Goal: Task Accomplishment & Management: Complete application form

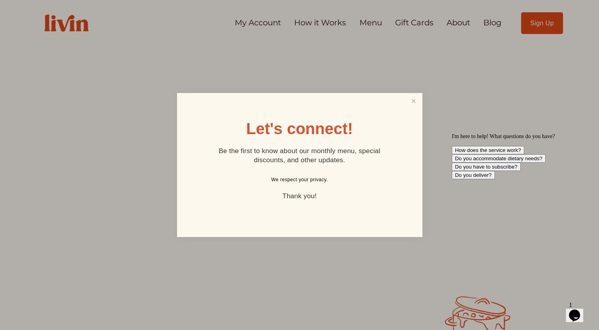
click at [308, 199] on p "Thank you!" at bounding box center [300, 196] width 190 height 12
click at [415, 99] on link "Close" at bounding box center [413, 101] width 15 height 15
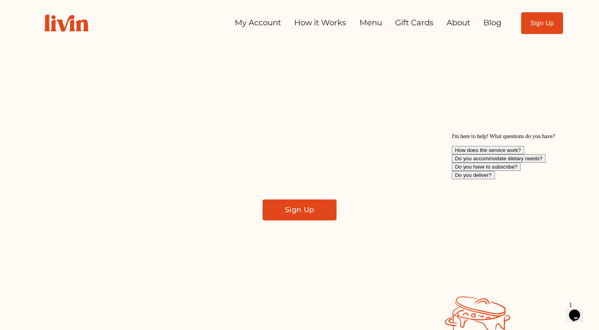
click at [545, 24] on link "Sign Up" at bounding box center [542, 23] width 42 height 22
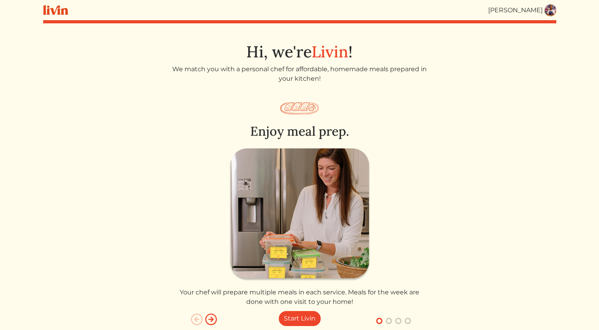
click at [545, 24] on div "Brandon c Clark Brandon c Clark Log out Dashboard Services Upcoming Completed R…" at bounding box center [299, 175] width 522 height 350
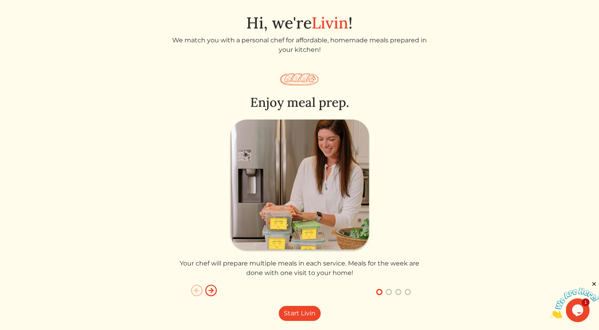
scroll to position [32, 0]
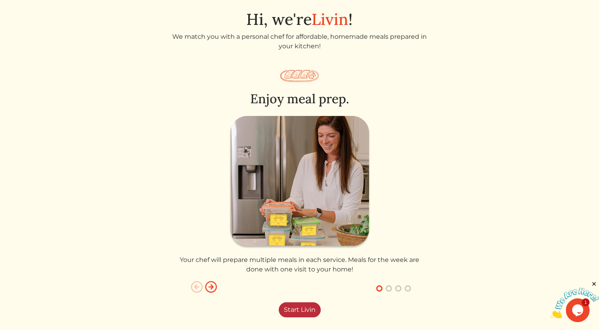
click at [296, 306] on link "Start Livin" at bounding box center [300, 309] width 42 height 15
